Goal: Check status: Check status

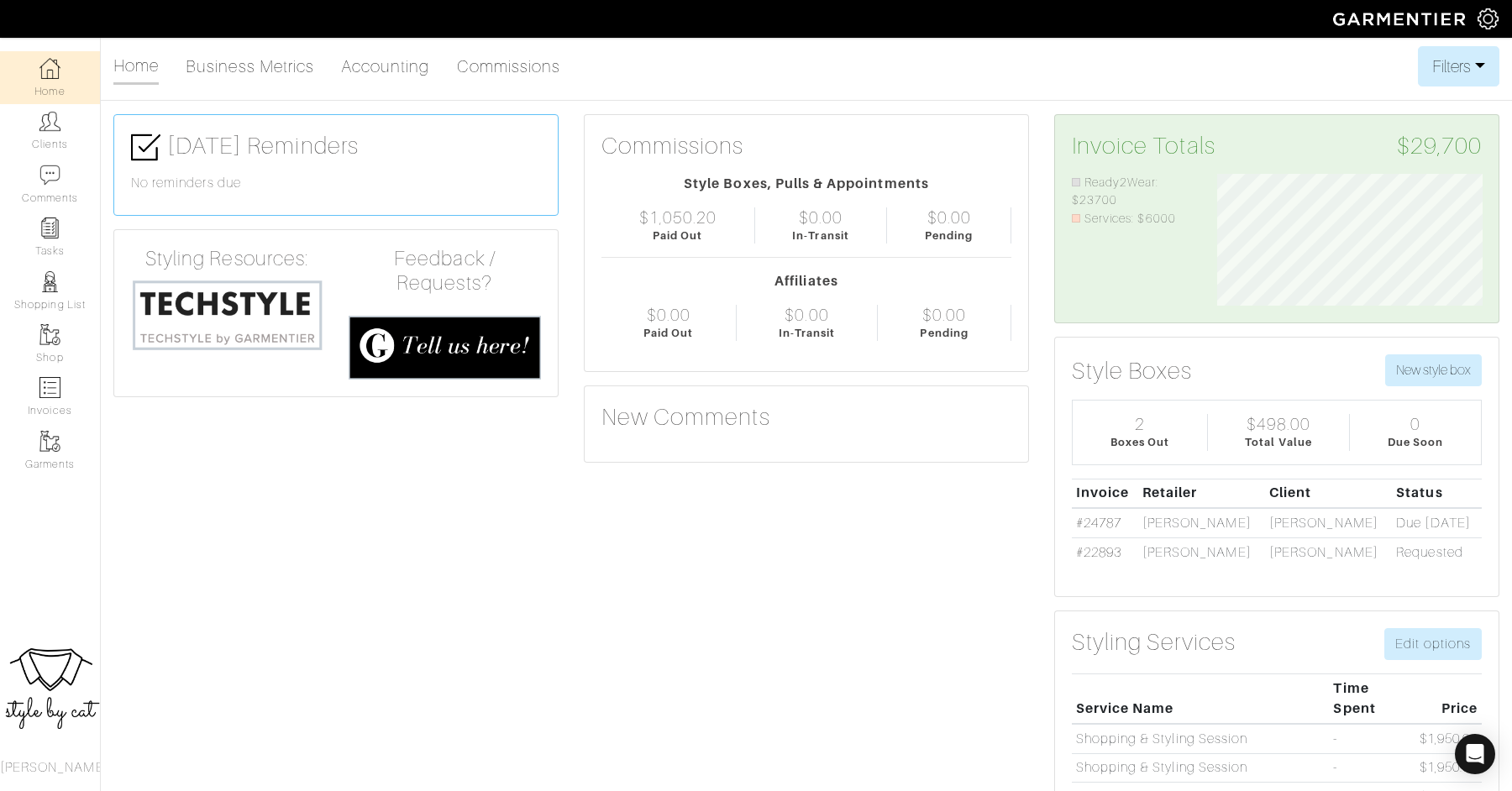
scroll to position [133, 291]
click at [78, 139] on link "Clients" at bounding box center [50, 130] width 100 height 53
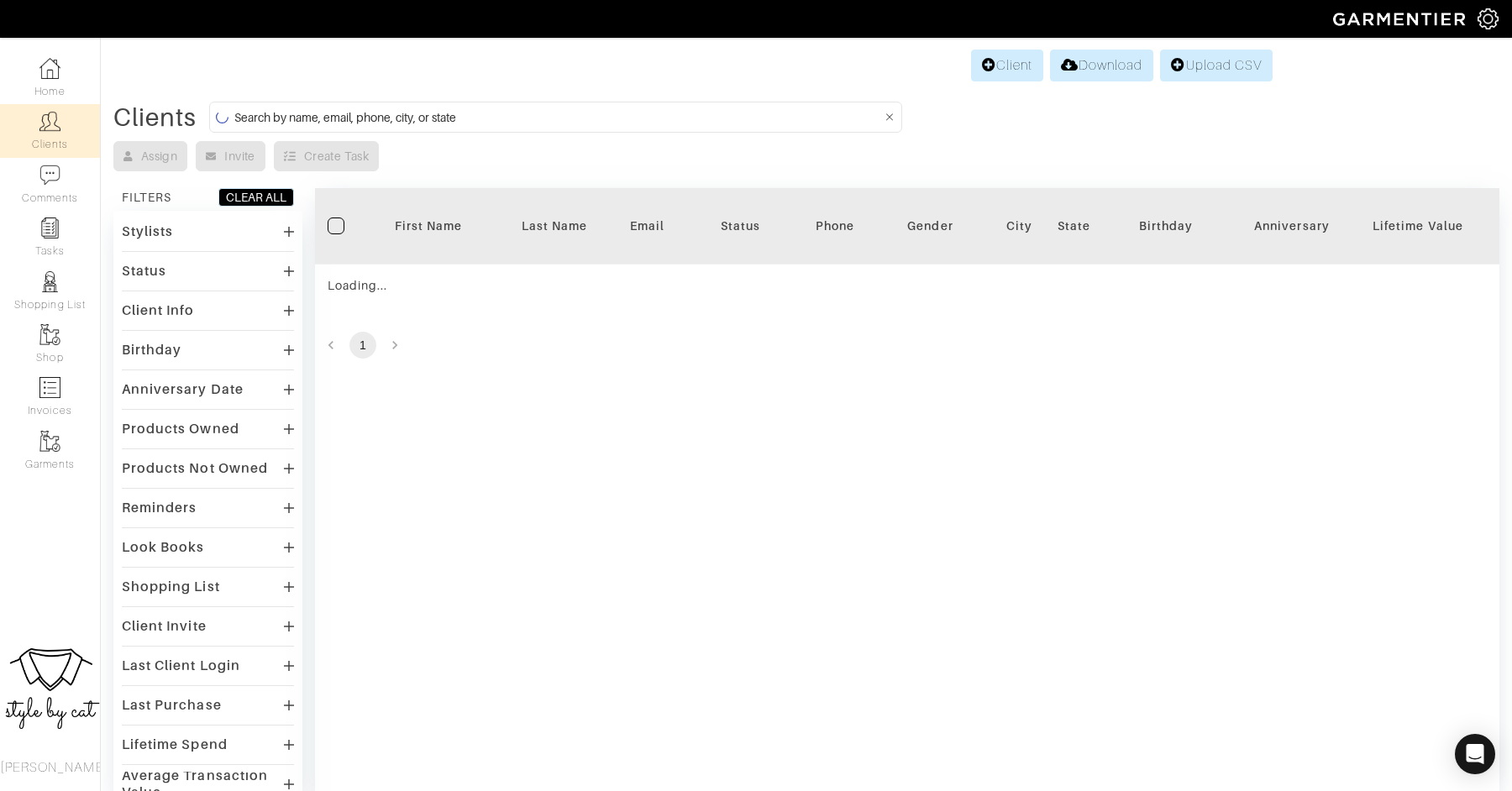
click at [657, 116] on input at bounding box center [558, 116] width 646 height 21
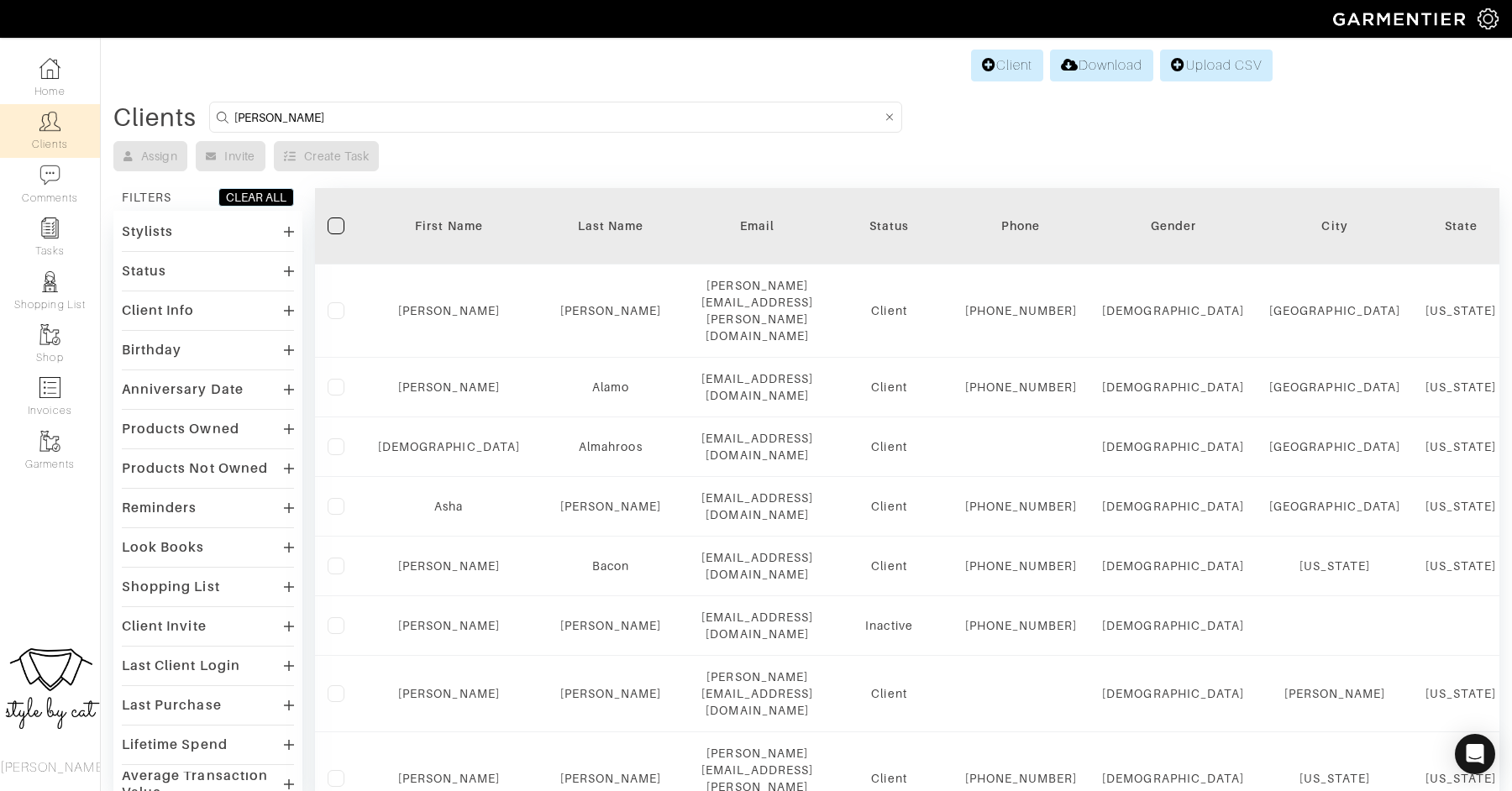
type input "[PERSON_NAME]"
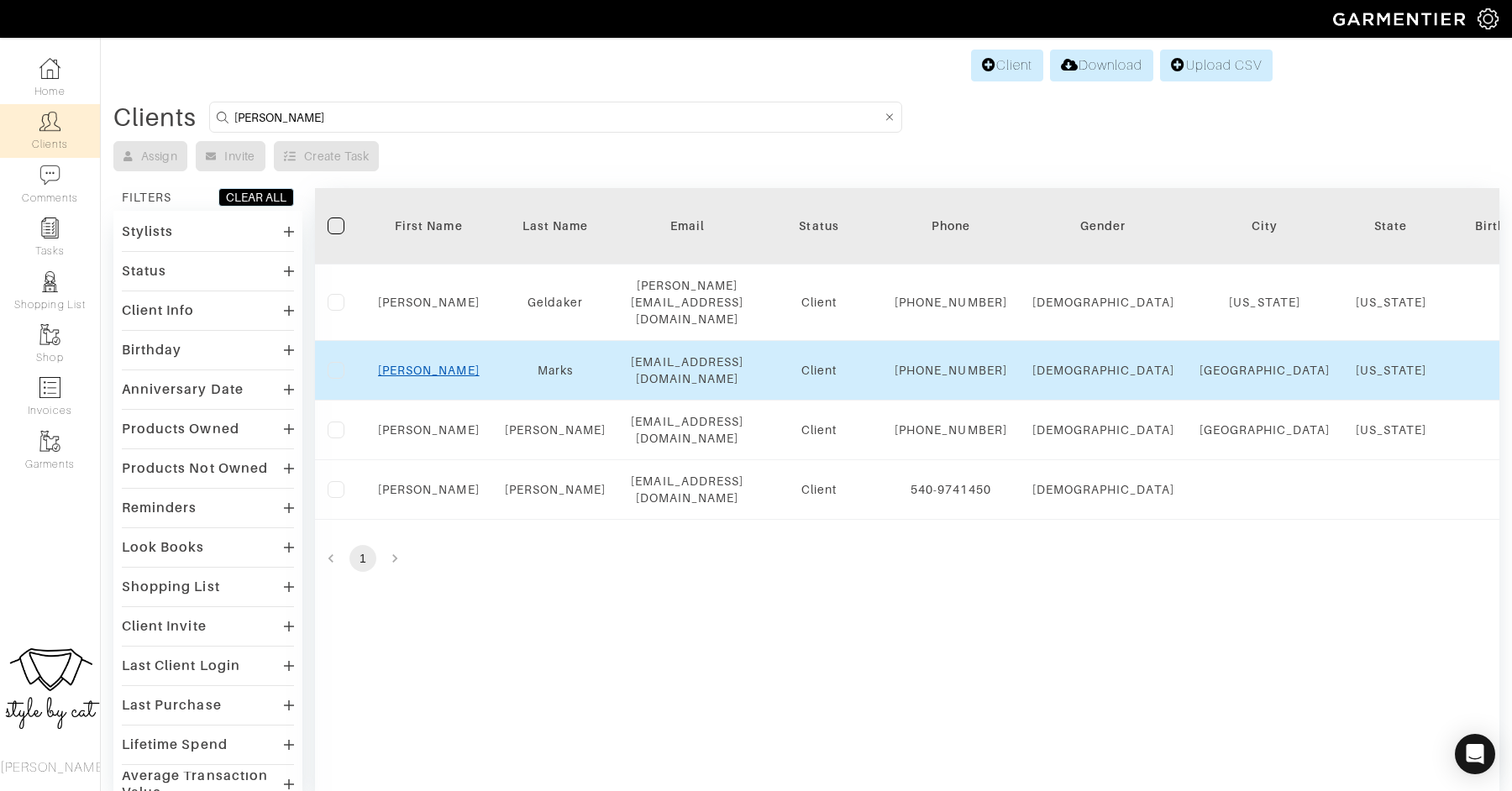
click at [428, 377] on link "Kate" at bounding box center [429, 370] width 102 height 14
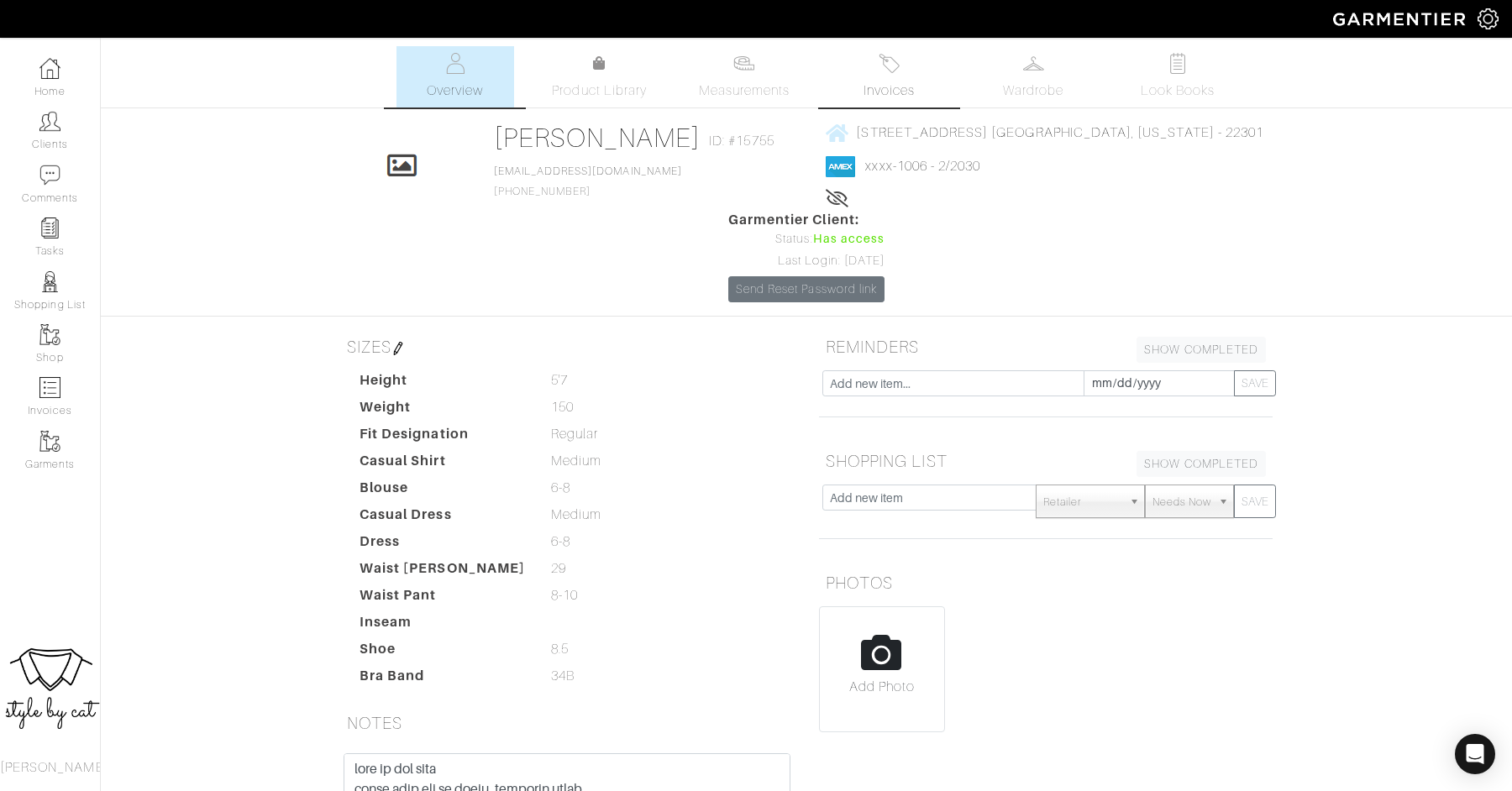
click at [913, 103] on link "Invoices" at bounding box center [888, 77] width 117 height 61
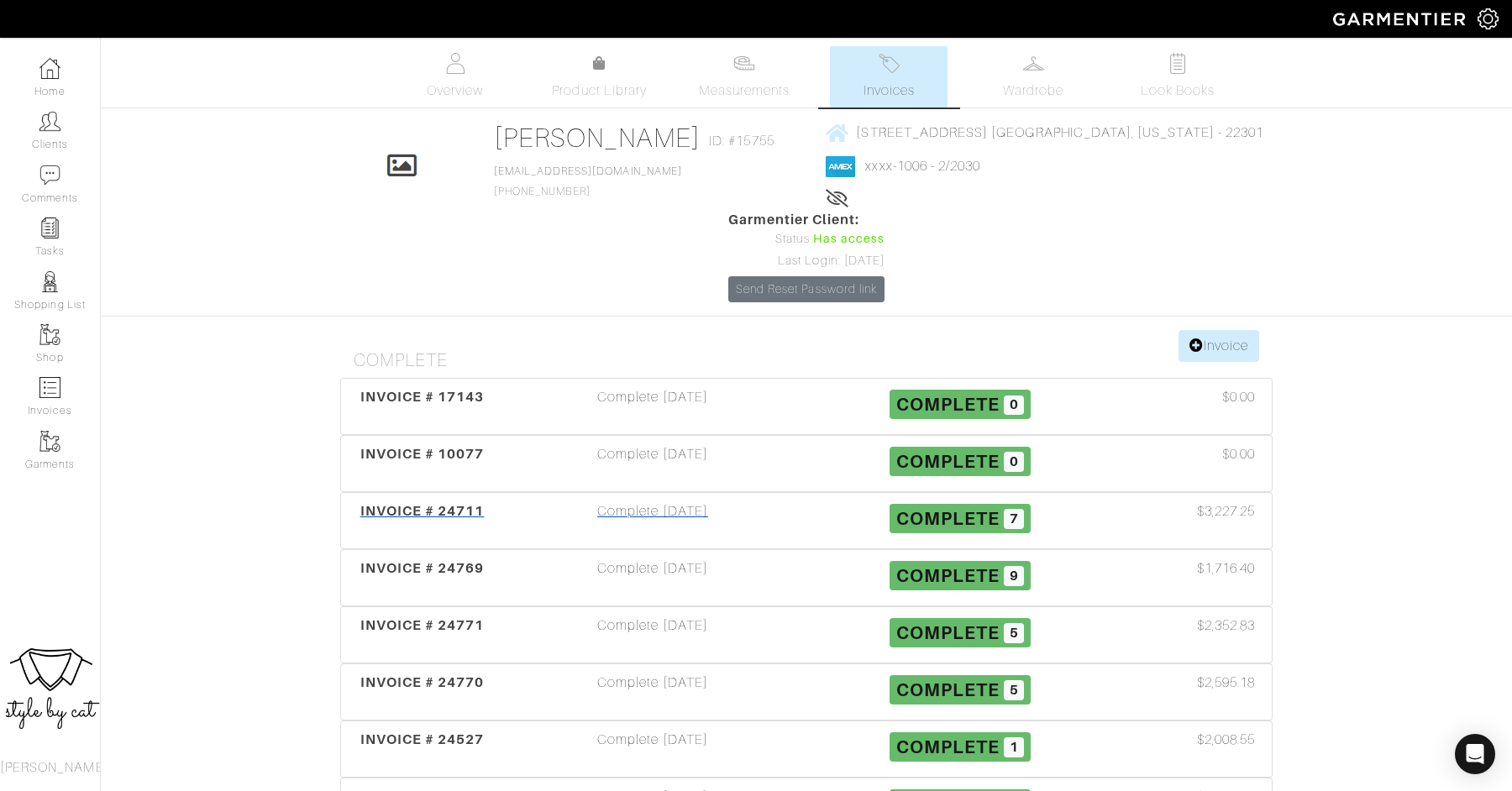
click at [442, 503] on span "INVOICE # 24711" at bounding box center [422, 511] width 125 height 16
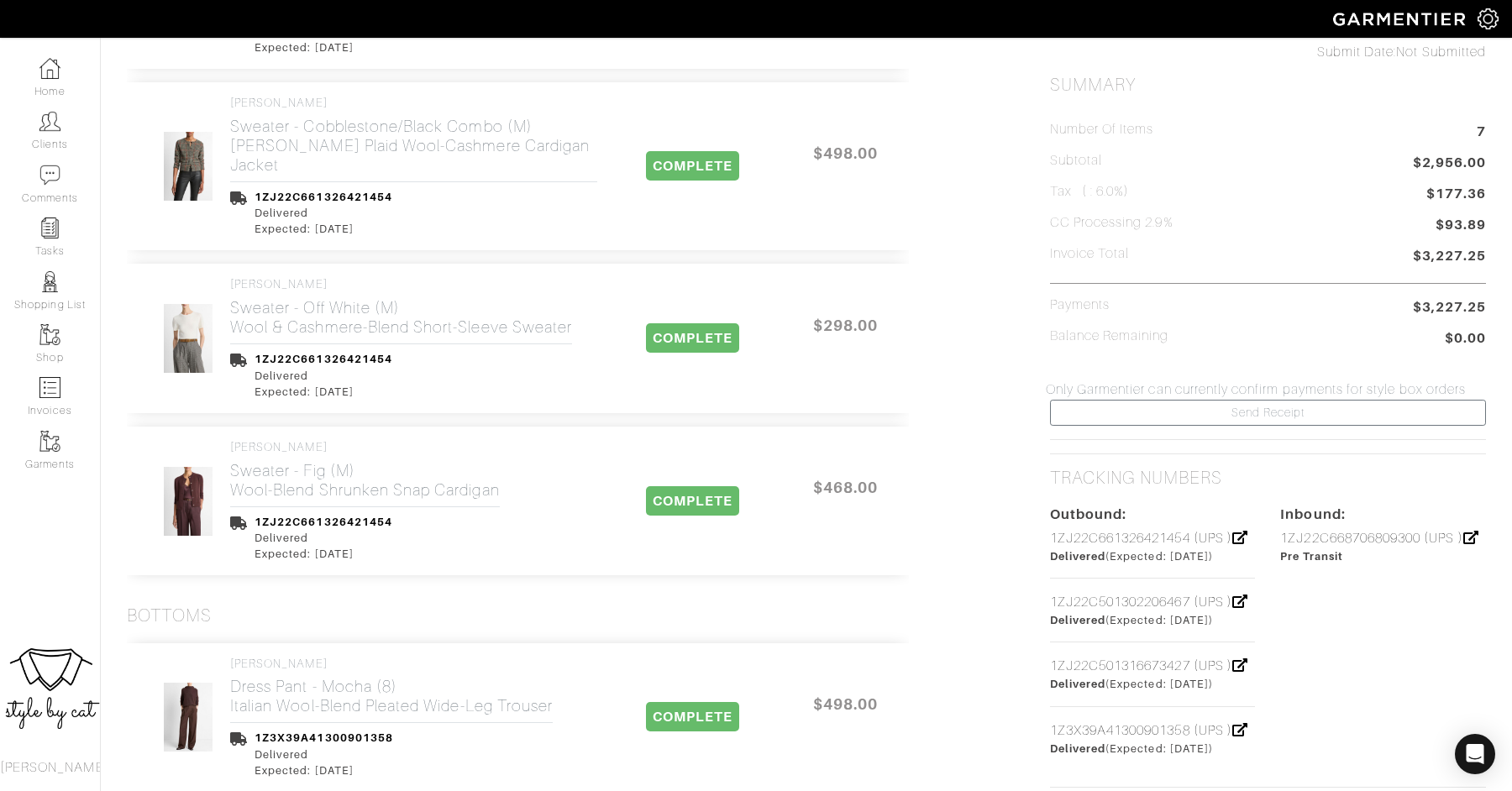
scroll to position [682, 0]
